Goal: Information Seeking & Learning: Learn about a topic

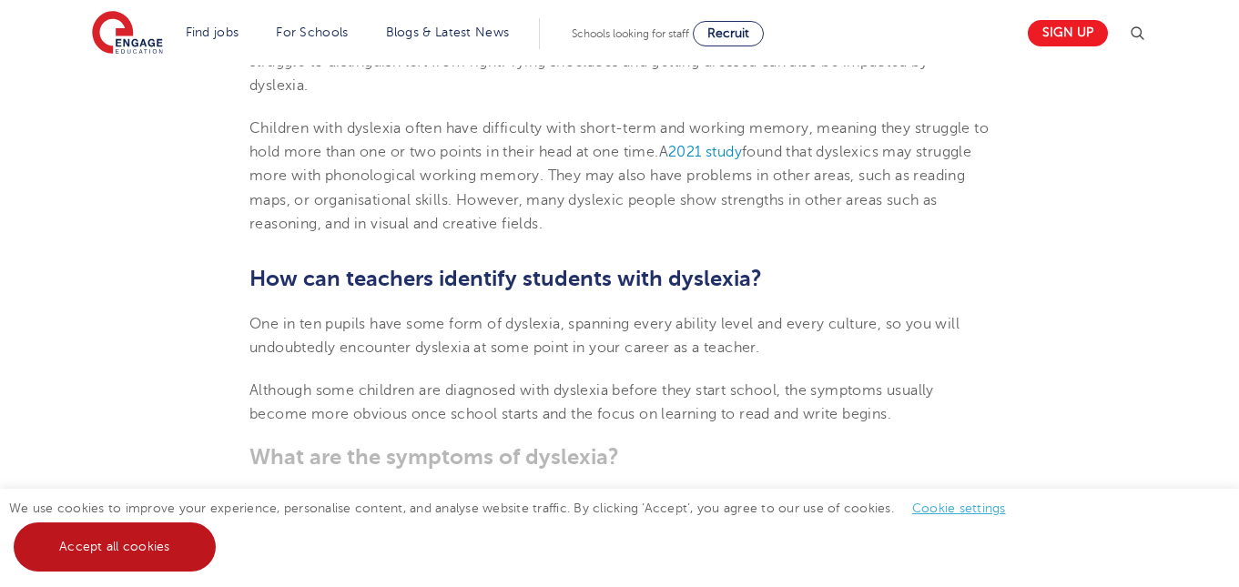
click at [122, 557] on link "Accept all cookies" at bounding box center [115, 547] width 202 height 49
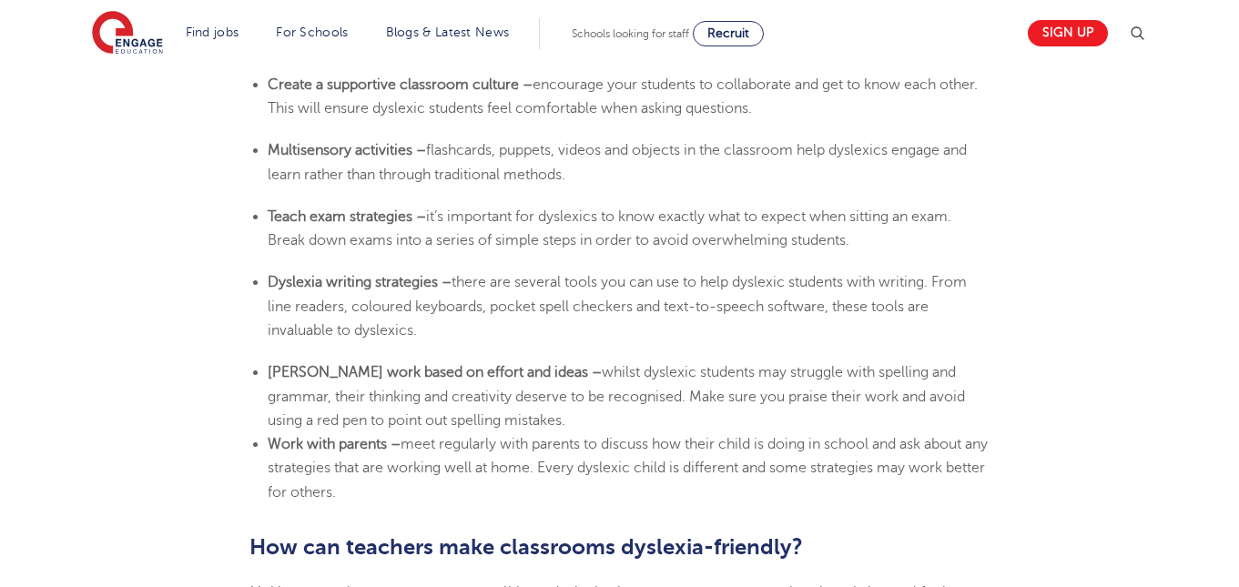
scroll to position [3513, 0]
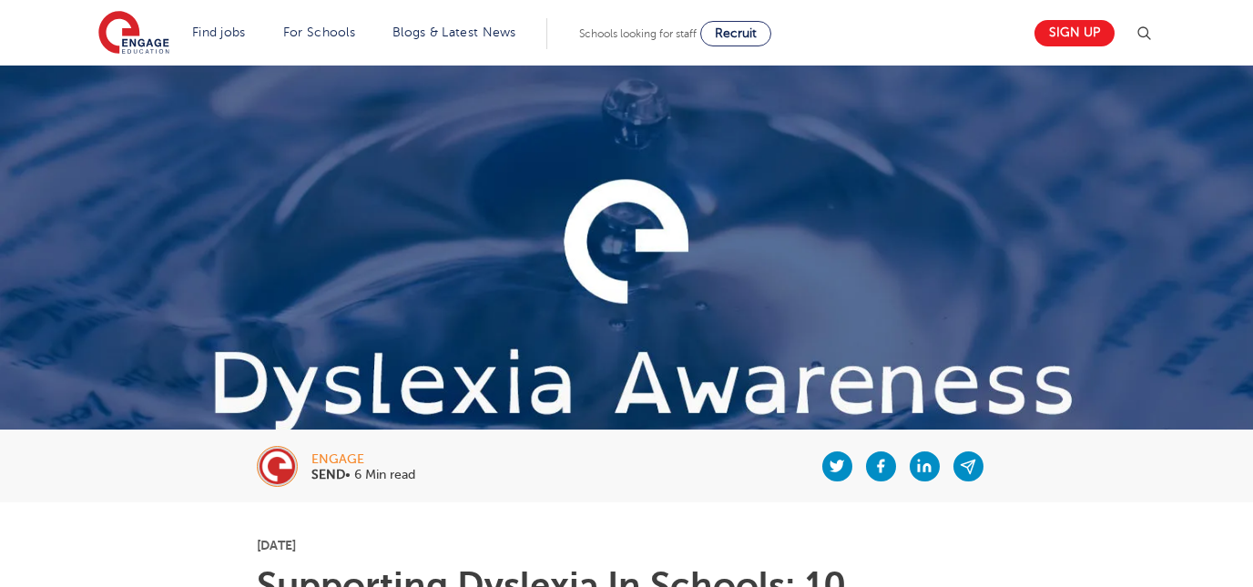
scroll to position [3513, 0]
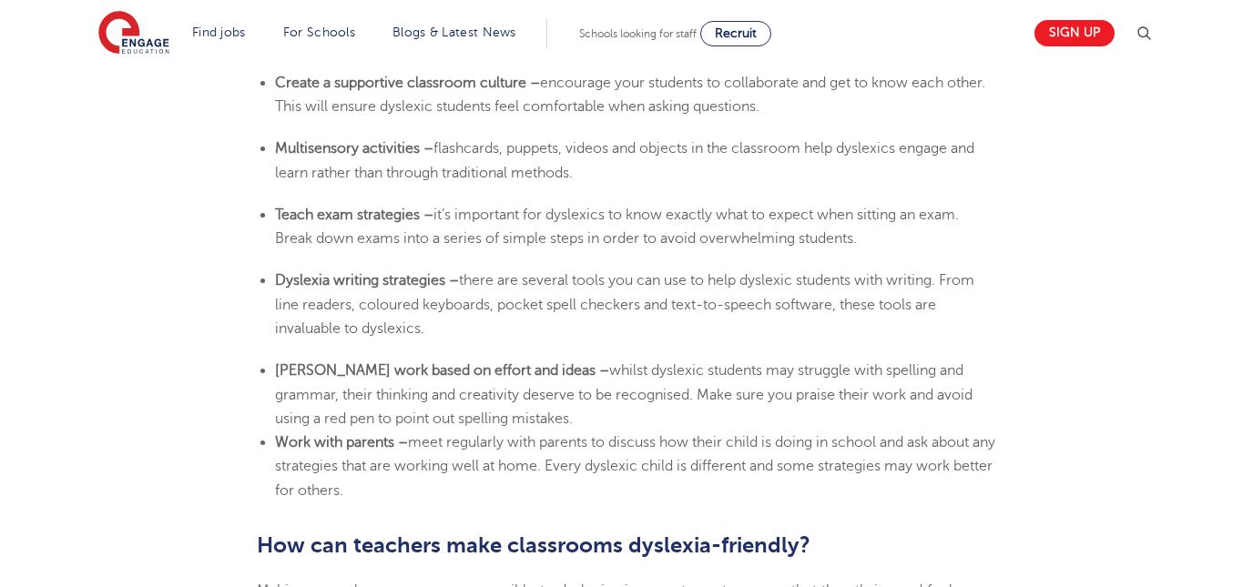
drag, startPoint x: 554, startPoint y: 489, endPoint x: 585, endPoint y: 534, distance: 54.5
click at [585, 466] on span "meet regularly with parents to discuss how their child is doing in school and a…" at bounding box center [635, 466] width 720 height 65
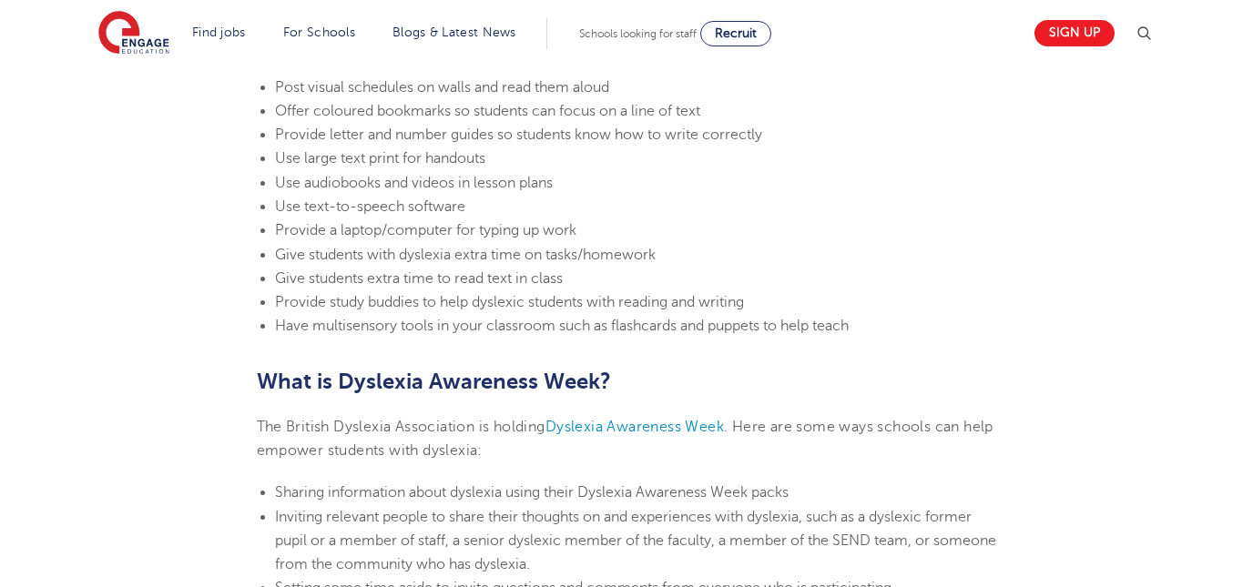
scroll to position [4096, 0]
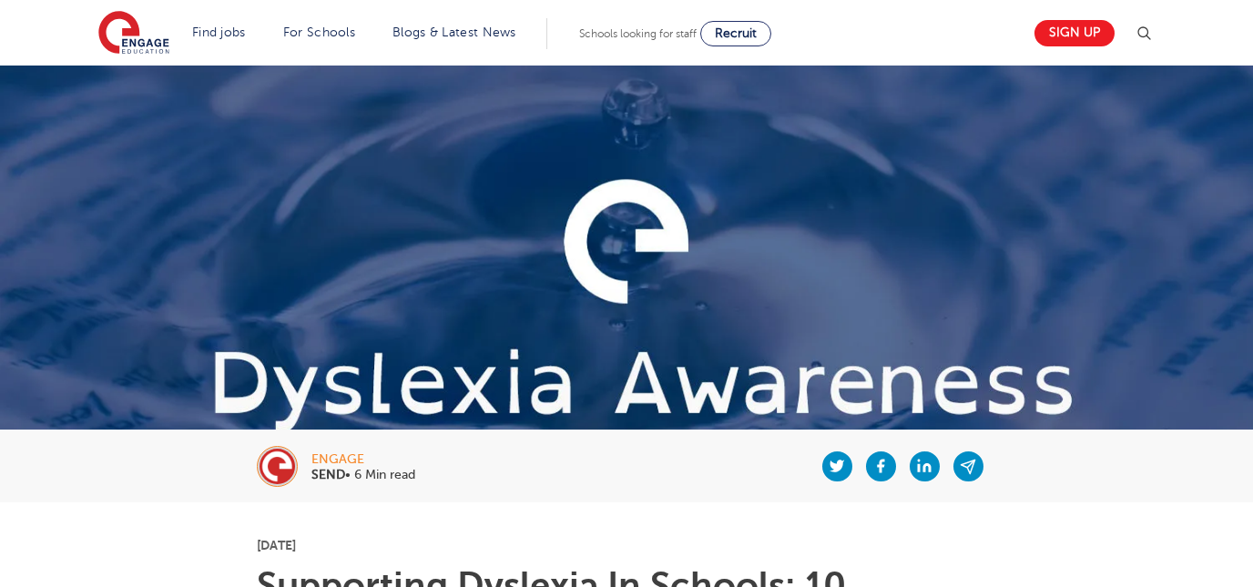
click at [654, 539] on p "[DATE]" at bounding box center [627, 545] width 740 height 13
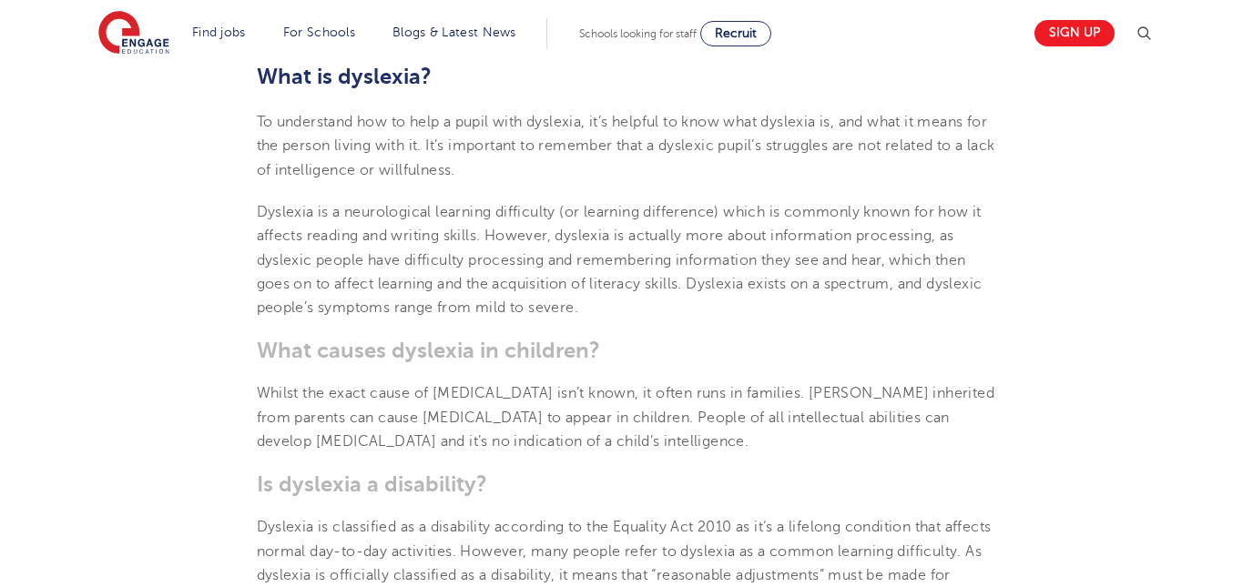
scroll to position [801, 0]
